Goal: Task Accomplishment & Management: Use online tool/utility

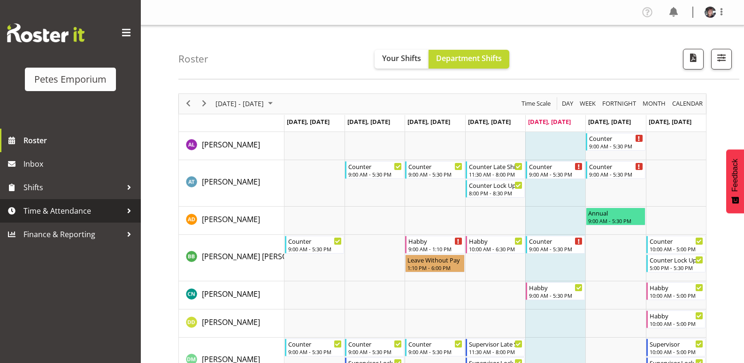
click at [76, 207] on span "Time & Attendance" at bounding box center [72, 211] width 99 height 14
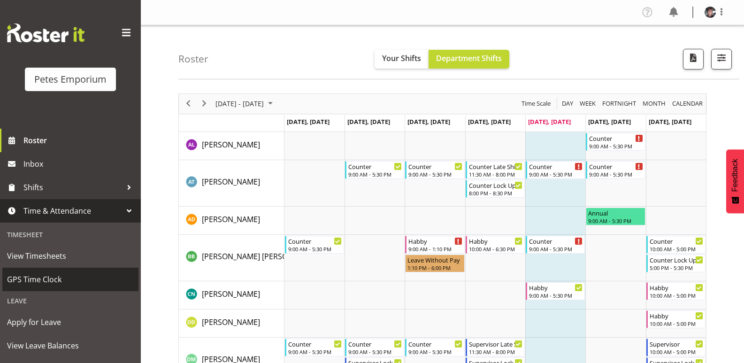
click at [54, 276] on span "GPS Time Clock" at bounding box center [70, 279] width 127 height 14
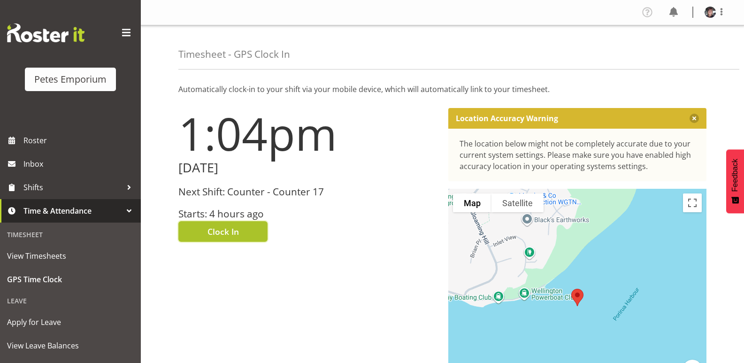
click at [224, 229] on span "Clock In" at bounding box center [222, 231] width 31 height 12
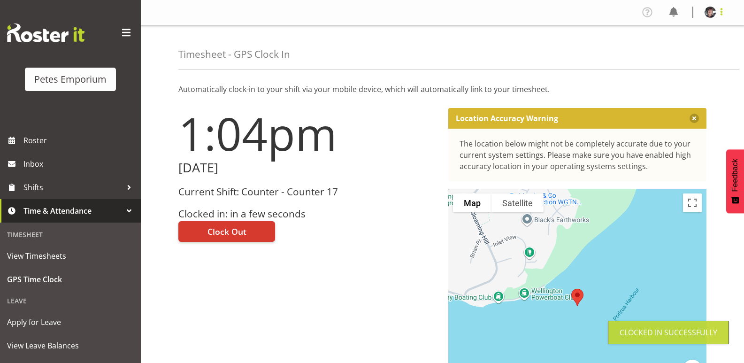
click at [722, 14] on span at bounding box center [721, 11] width 11 height 11
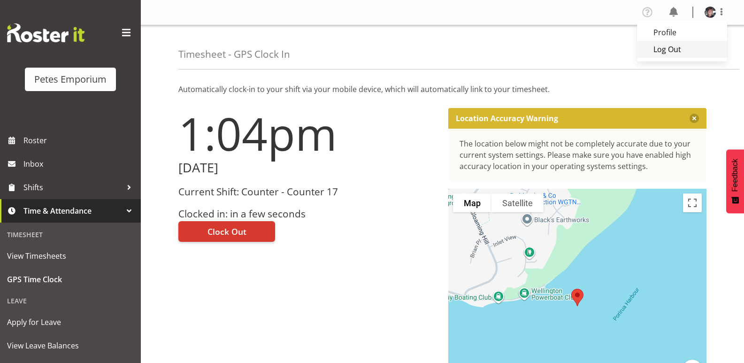
click at [666, 47] on link "Log Out" at bounding box center [682, 49] width 90 height 17
